Goal: Task Accomplishment & Management: Complete application form

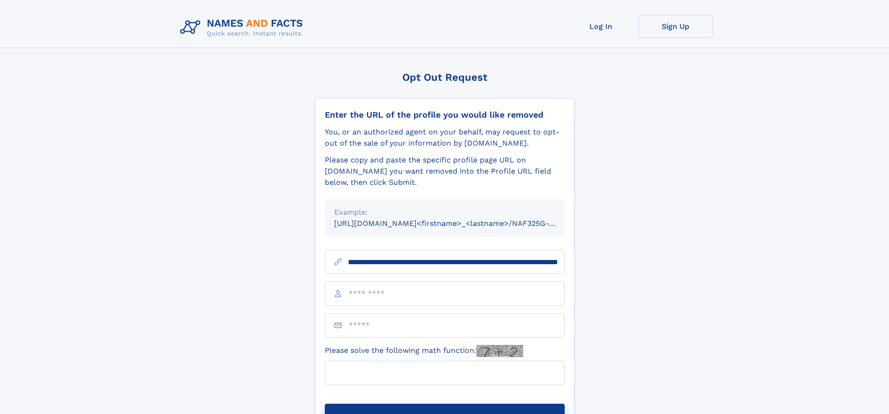
scroll to position [0, 136]
type input "**********"
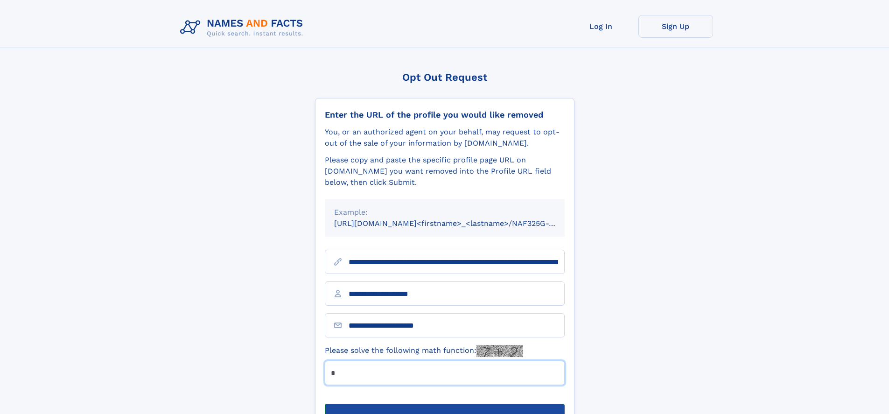
type input "*"
click at [444, 404] on button "Submit Opt Out Request" at bounding box center [445, 419] width 240 height 30
